Goal: Contribute content: Add original content to the website for others to see

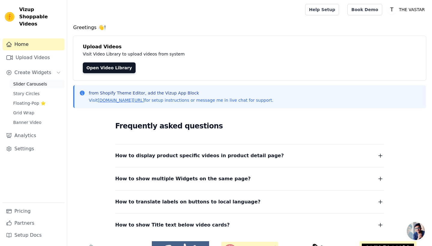
click at [15, 80] on link "Slider Carousels" at bounding box center [37, 84] width 55 height 8
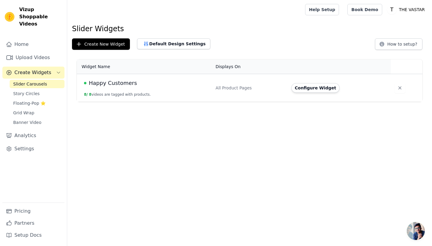
click at [134, 85] on div "Happy Customers" at bounding box center [146, 83] width 124 height 8
click at [118, 83] on span "Happy Customers" at bounding box center [113, 83] width 48 height 8
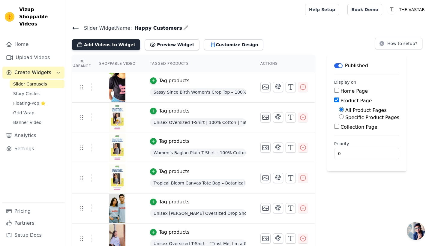
click at [118, 41] on button "Add Videos to Widget" at bounding box center [106, 44] width 68 height 11
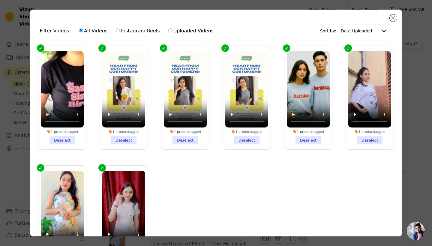
click at [133, 32] on label "Instagram Reels" at bounding box center [137, 31] width 44 height 8
click at [120, 32] on input "Instagram Reels" at bounding box center [118, 30] width 4 height 4
radio input "true"
click at [392, 17] on button "Close modal" at bounding box center [393, 17] width 7 height 7
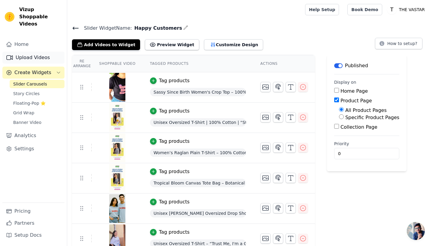
click at [32, 52] on link "Upload Videos" at bounding box center [33, 58] width 62 height 12
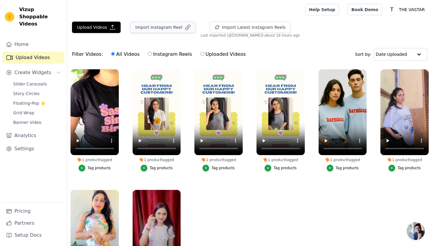
click at [149, 30] on button "Import Instagram Reel" at bounding box center [163, 27] width 66 height 11
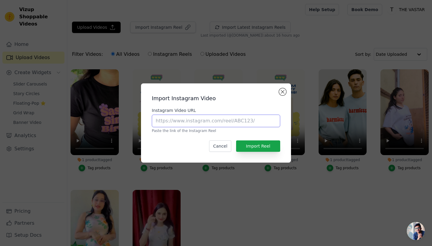
click at [182, 119] on input "Instagram Video URL" at bounding box center [216, 121] width 128 height 13
paste input "[URL][DOMAIN_NAME]"
type input "[URL][DOMAIN_NAME]"
click at [249, 145] on button "Import Reel" at bounding box center [258, 145] width 44 height 11
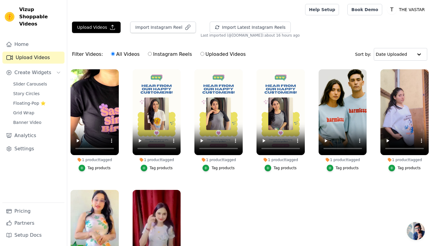
click at [159, 55] on label "Instagram Reels" at bounding box center [170, 54] width 44 height 8
click at [152, 55] on input "Instagram Reels" at bounding box center [150, 54] width 4 height 4
radio input "true"
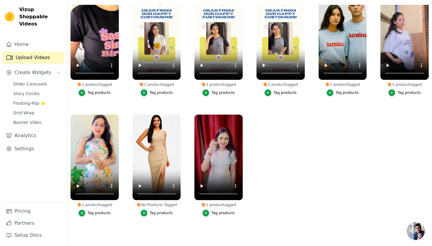
scroll to position [61, 0]
click at [160, 213] on div "Tag products" at bounding box center [161, 213] width 23 height 5
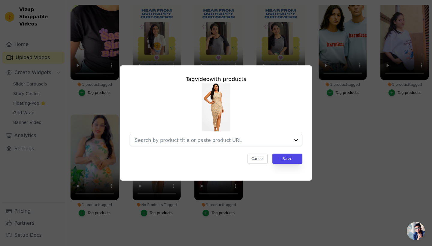
click at [195, 140] on input "No Products Tagged Tag video with products Cancel Save Tag products" at bounding box center [212, 140] width 155 height 6
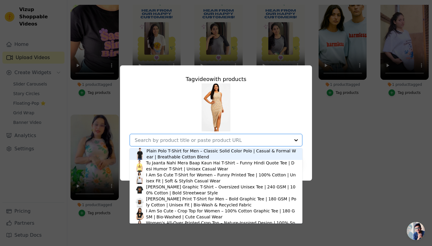
paste input "[URL][DOMAIN_NAME]"
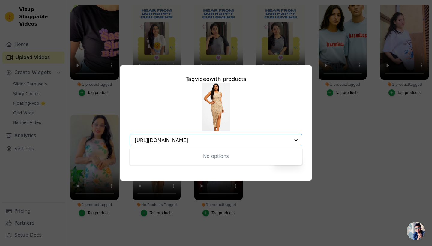
click at [220, 159] on div "No options" at bounding box center [216, 156] width 173 height 17
type input "https://thevastar.com/collections/women-dresses"
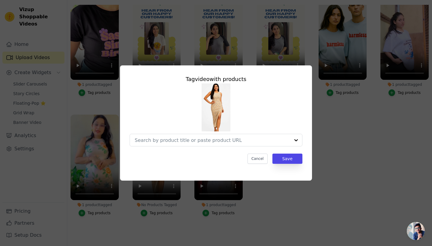
click at [268, 173] on div "Tag video with products Cancel Save" at bounding box center [216, 122] width 192 height 115
click at [263, 159] on button "Cancel" at bounding box center [257, 159] width 20 height 10
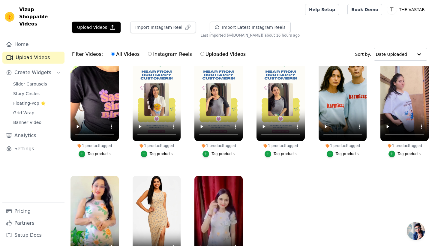
scroll to position [61, 0]
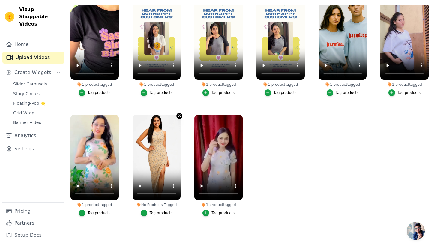
click at [177, 117] on icon "button" at bounding box center [179, 115] width 4 height 4
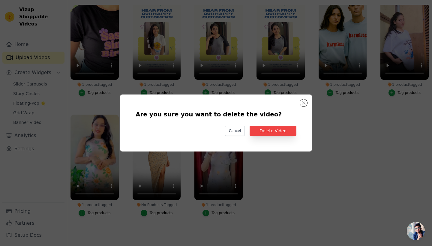
scroll to position [0, 0]
click at [282, 130] on button "Delete Video" at bounding box center [273, 131] width 47 height 10
